Goal: Task Accomplishment & Management: Use online tool/utility

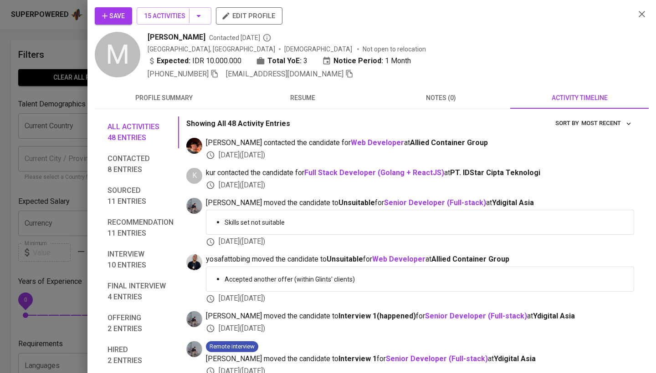
click at [13, 143] on div at bounding box center [328, 186] width 656 height 373
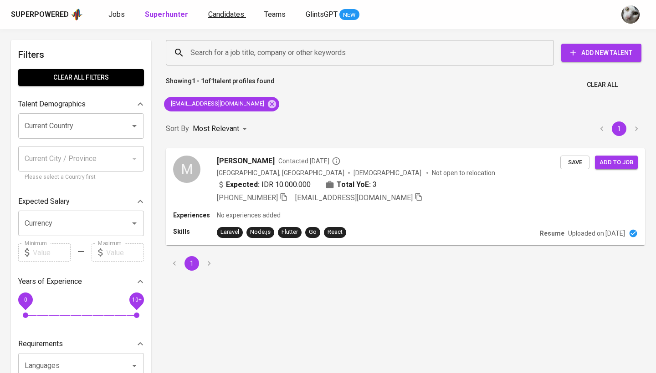
click at [218, 19] on link "Candidates" at bounding box center [227, 14] width 38 height 11
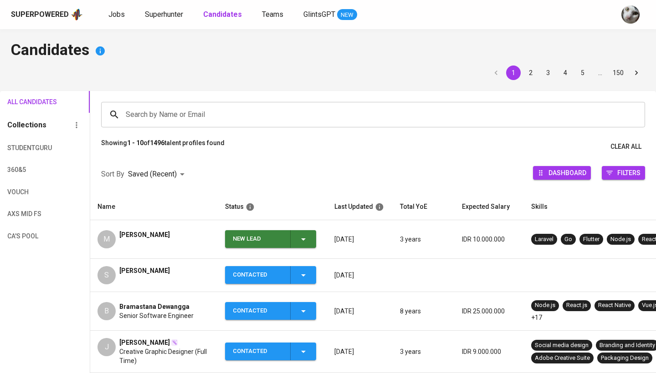
click at [149, 267] on span "[PERSON_NAME]" at bounding box center [144, 270] width 51 height 9
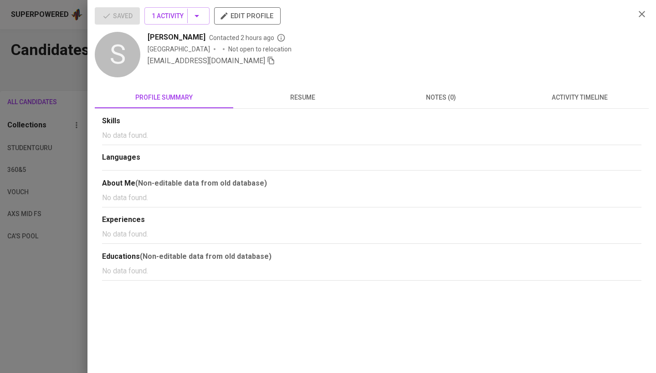
click at [41, 247] on div at bounding box center [328, 186] width 656 height 373
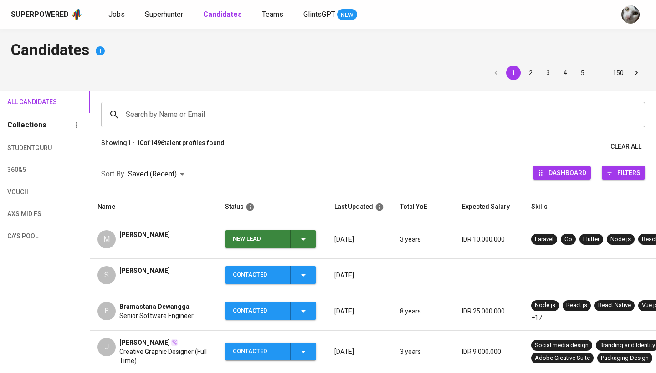
scroll to position [59, 0]
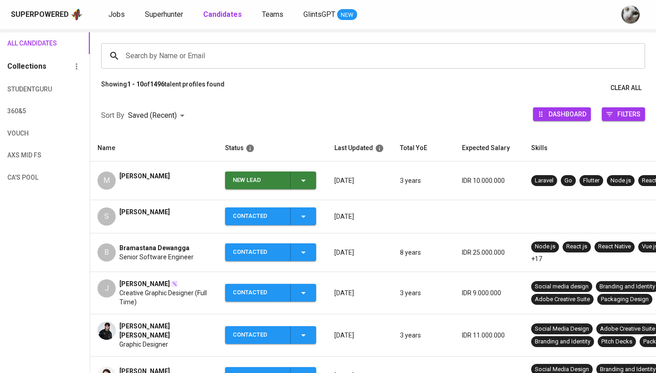
click at [166, 261] on span "Senior Software Engineer" at bounding box center [156, 257] width 74 height 9
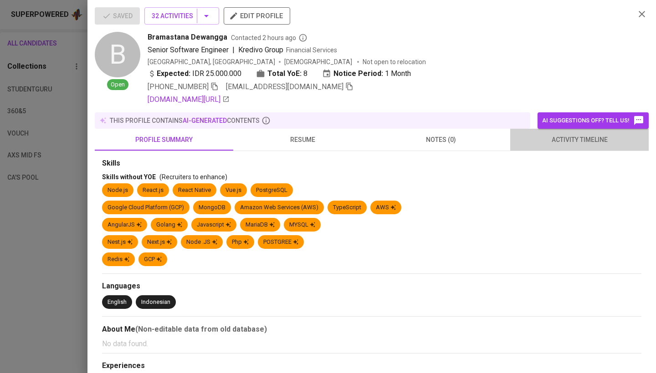
click at [584, 142] on span "activity timeline" at bounding box center [578, 139] width 127 height 11
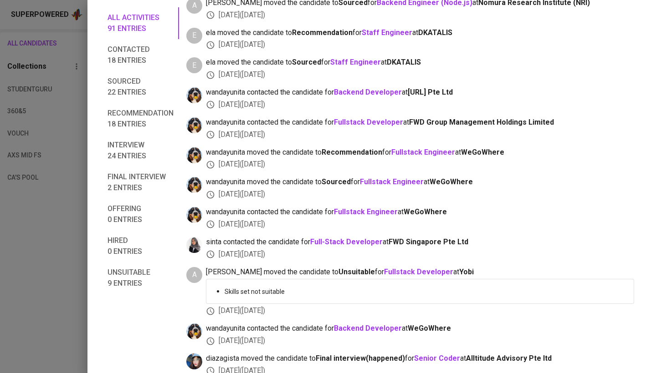
scroll to position [316, 0]
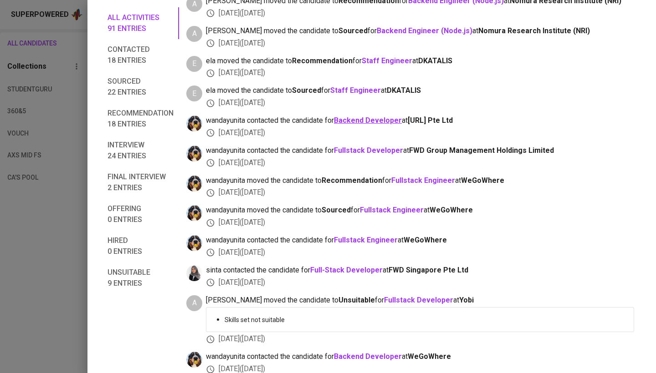
drag, startPoint x: 487, startPoint y: 110, endPoint x: 382, endPoint y: 109, distance: 104.7
click at [382, 116] on span "wandayunita contacted the candidate for Backend Developer at [URL] Pte Ltd" at bounding box center [420, 121] width 428 height 10
click at [528, 158] on div "[DATE] ( [DATE] )" at bounding box center [420, 163] width 428 height 10
drag, startPoint x: 577, startPoint y: 143, endPoint x: 489, endPoint y: 148, distance: 88.5
click at [475, 146] on span "wandayunita contacted the candidate for Fullstack Developer at FWD Group Manage…" at bounding box center [420, 151] width 428 height 10
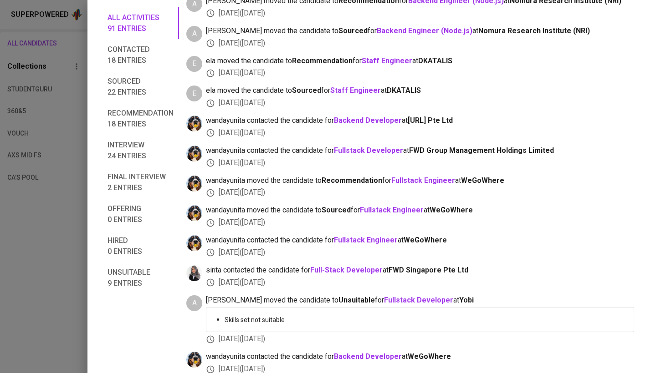
click at [519, 176] on span "wandayunita moved the candidate to Recommendation for Fullstack Engineer at [GE…" at bounding box center [420, 181] width 428 height 10
drag, startPoint x: 519, startPoint y: 178, endPoint x: 307, endPoint y: 177, distance: 211.7
click at [307, 177] on div "wandayunita moved the candidate to Recommendation for Fullstack Engineer at WeG…" at bounding box center [420, 187] width 428 height 23
click at [466, 206] on span "WeGoWhere" at bounding box center [450, 210] width 43 height 9
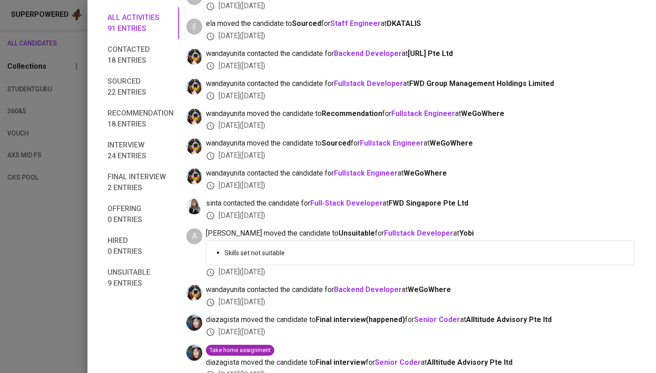
scroll to position [490, 0]
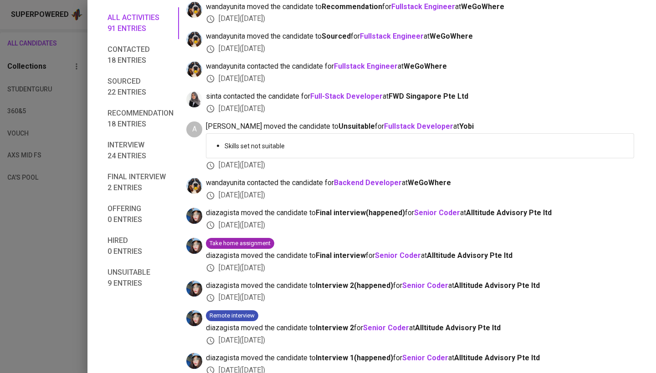
click at [47, 284] on div at bounding box center [328, 186] width 656 height 373
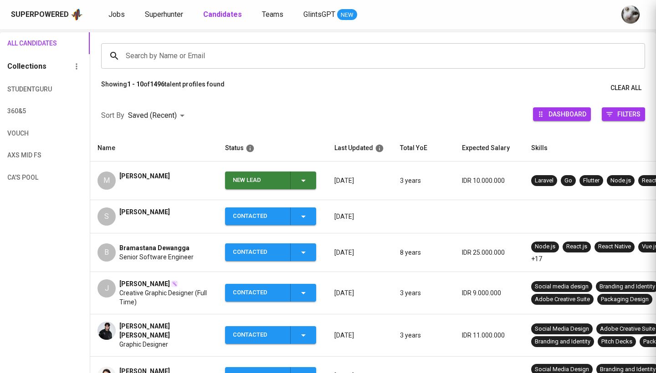
scroll to position [27, 0]
click at [119, 15] on span "Jobs" at bounding box center [116, 14] width 16 height 9
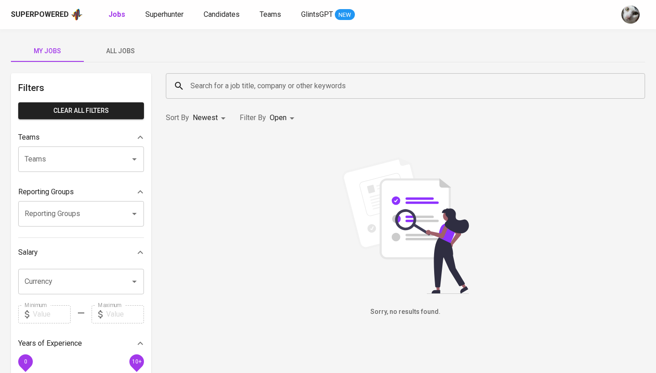
drag, startPoint x: 122, startPoint y: 49, endPoint x: 206, endPoint y: 83, distance: 90.0
click at [122, 49] on span "All Jobs" at bounding box center [120, 51] width 62 height 11
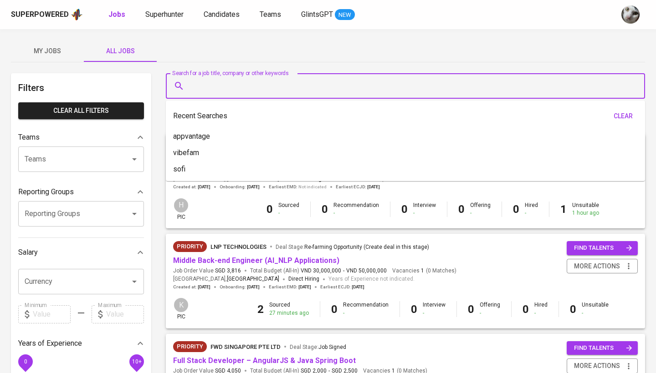
click at [208, 85] on input "Search for a job title, company or other keywords" at bounding box center [407, 85] width 439 height 17
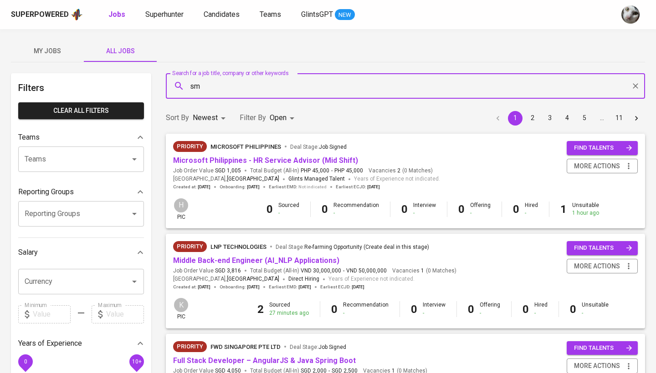
type input "s"
type input "[GEOGRAPHIC_DATA]"
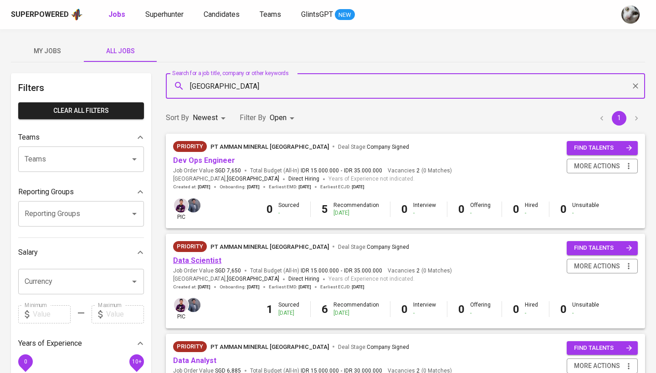
click at [211, 257] on link "Data Scientist" at bounding box center [197, 260] width 48 height 9
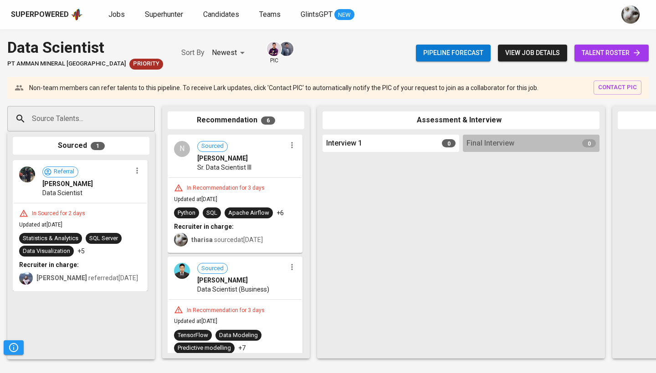
click at [611, 52] on span "talent roster" at bounding box center [611, 52] width 60 height 11
